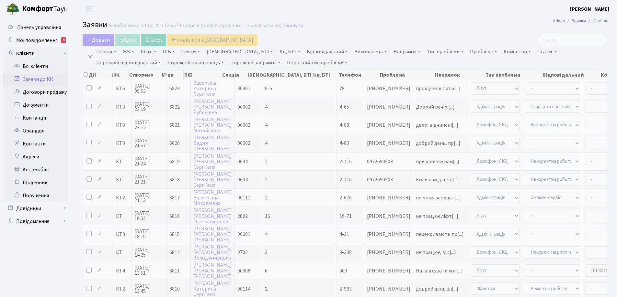
select select "25"
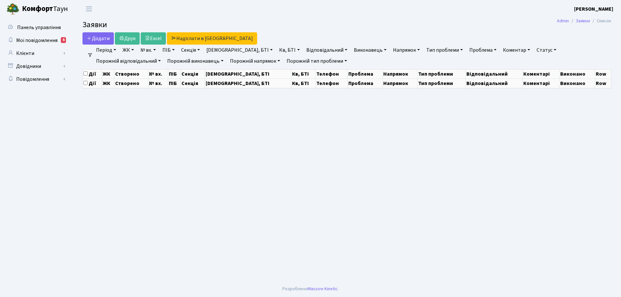
select select "25"
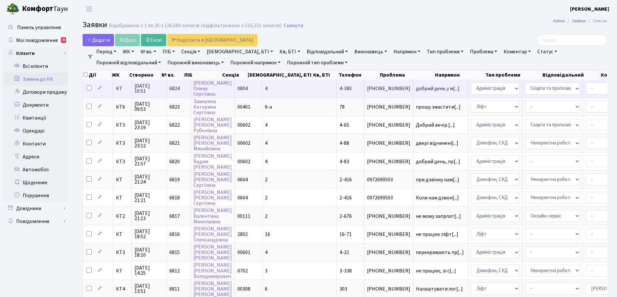
click at [339, 89] on span "4-380" at bounding box center [345, 88] width 12 height 7
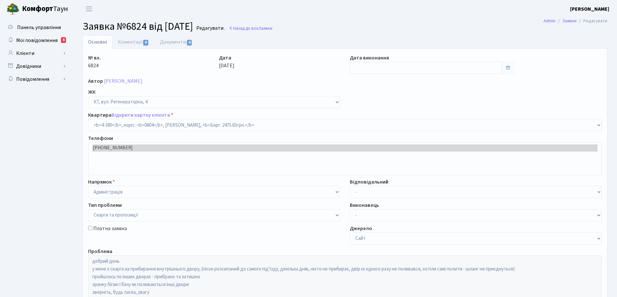
select select "1839"
select select "55"
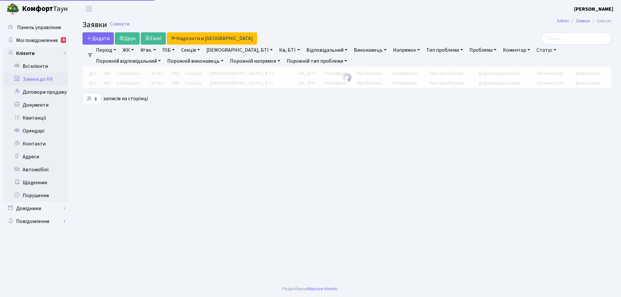
select select "25"
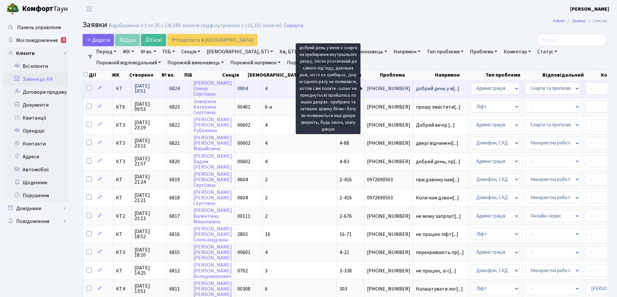
click at [416, 88] on span "добрий день у м[...]" at bounding box center [438, 88] width 44 height 7
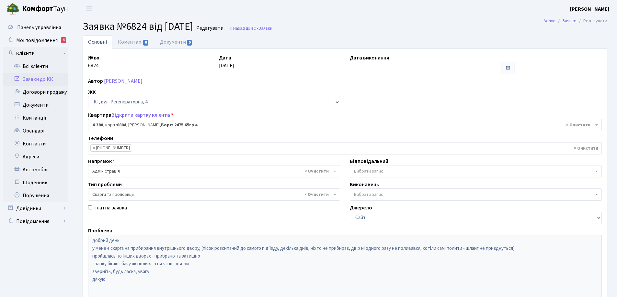
select select "1839"
select select "55"
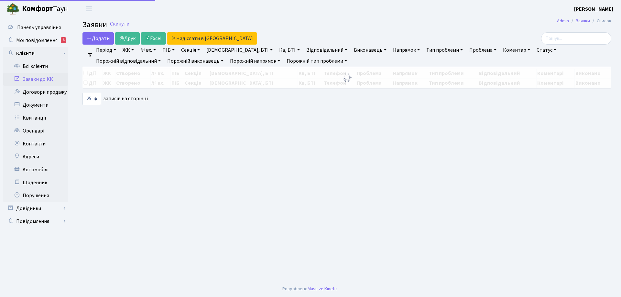
select select "25"
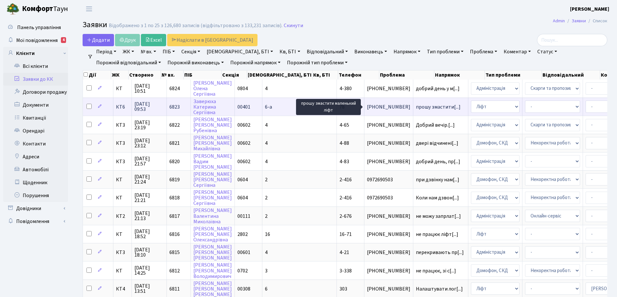
click at [416, 107] on span "прошу змастити[...]" at bounding box center [438, 107] width 45 height 7
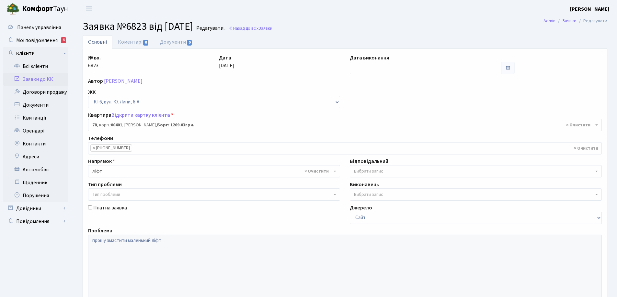
select select "17170"
click at [132, 44] on link "Коментарі 0" at bounding box center [133, 41] width 42 height 13
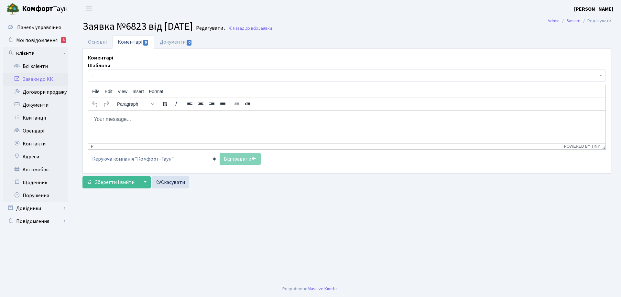
click at [109, 120] on body "Rich Text Area. Press ALT-0 for help." at bounding box center [347, 119] width 507 height 7
click at [177, 118] on p "Добрий день! Заявку передано до Майстерліфт" at bounding box center [347, 119] width 507 height 7
click at [209, 117] on p "Добрий день! Заявку передано до "Майстерліфт" at bounding box center [347, 119] width 507 height 7
click at [244, 160] on link "Відправити" at bounding box center [240, 159] width 41 height 12
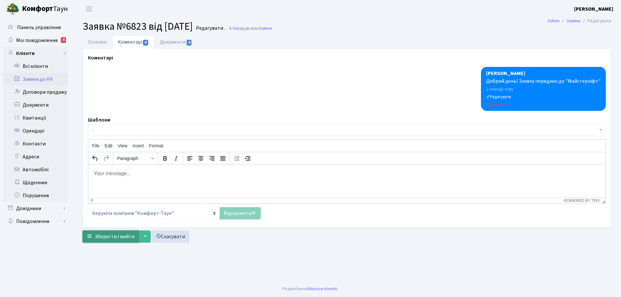
click at [116, 238] on span "Зберегти і вийти" at bounding box center [115, 236] width 40 height 7
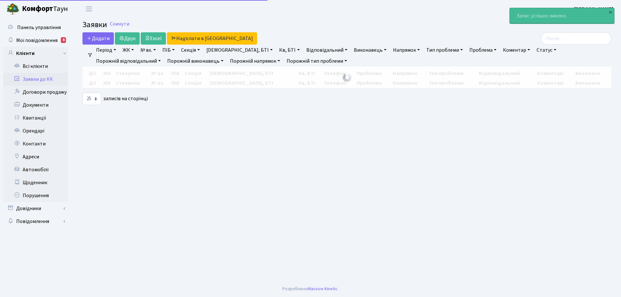
select select "25"
